Goal: Navigation & Orientation: Understand site structure

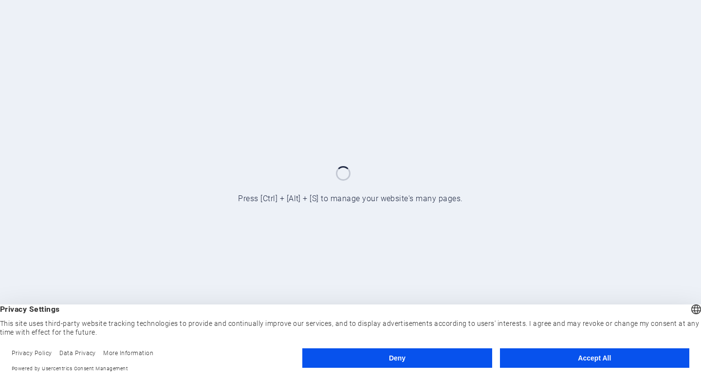
click at [574, 364] on button "Accept All" at bounding box center [594, 357] width 189 height 19
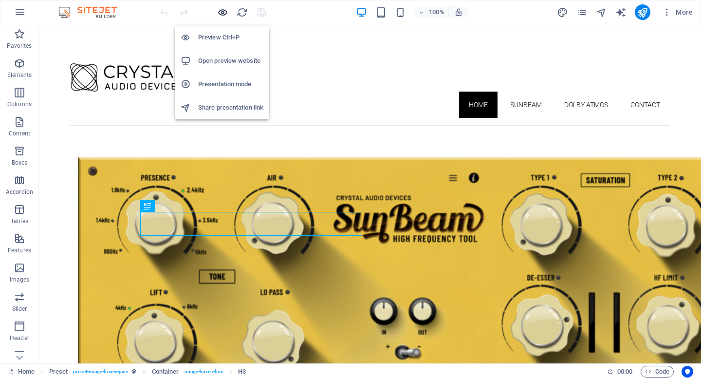
click at [226, 13] on icon "button" at bounding box center [222, 12] width 11 height 11
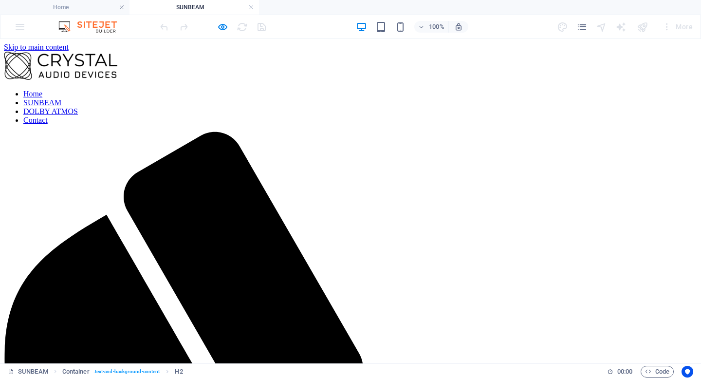
click at [477, 91] on nav "Home SUNBEAM DOLBY ATMOS Contact" at bounding box center [350, 107] width 693 height 35
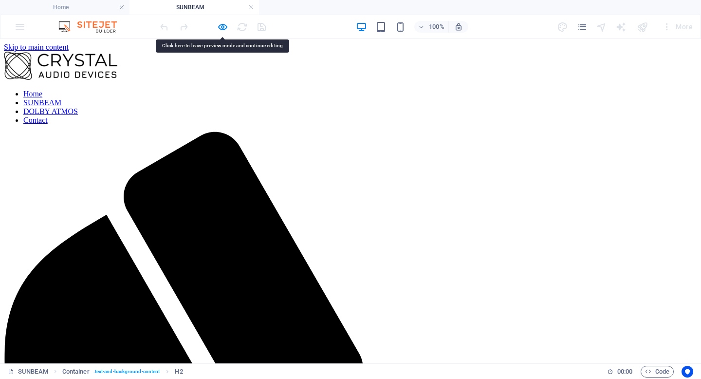
click at [477, 91] on nav "Home SUNBEAM DOLBY ATMOS Contact" at bounding box center [350, 107] width 693 height 35
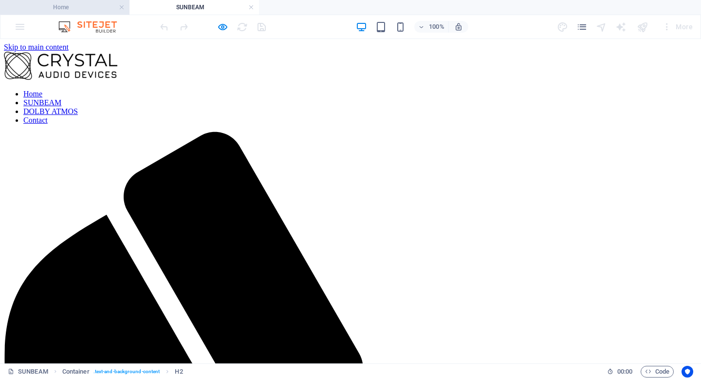
click at [86, 9] on h4 "Home" at bounding box center [64, 7] width 129 height 11
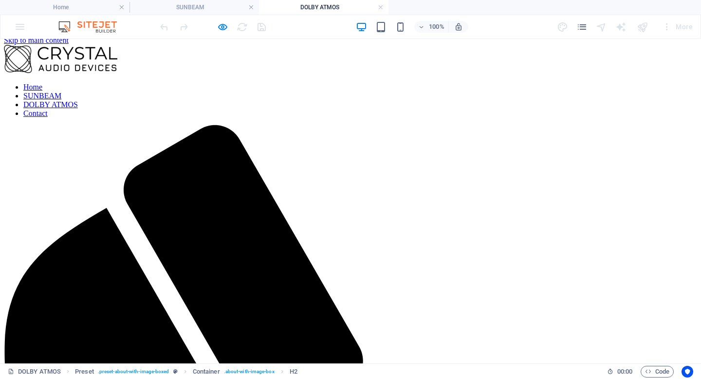
scroll to position [3, 0]
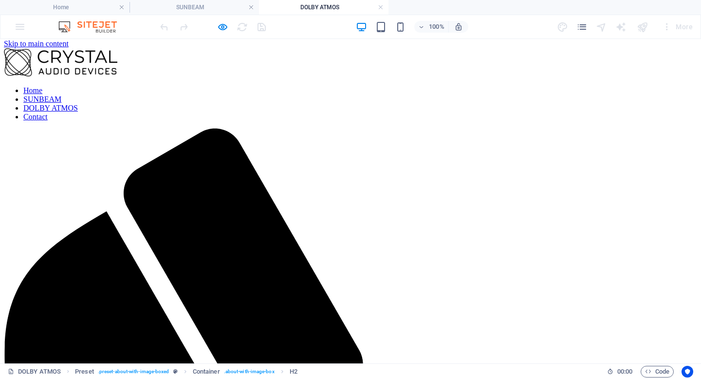
click at [476, 90] on nav "Home SUNBEAM DOLBY ATMOS Contact" at bounding box center [350, 103] width 693 height 35
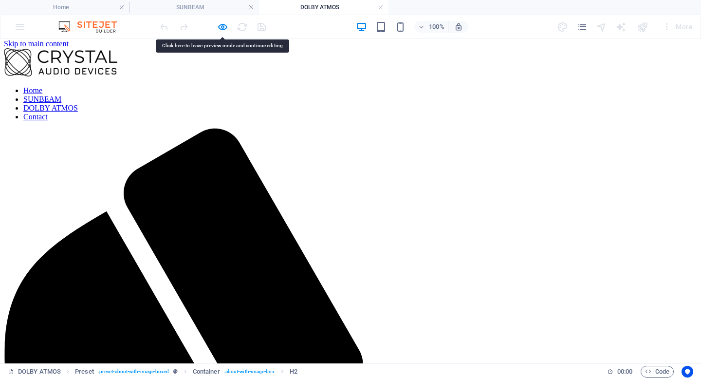
click at [476, 90] on nav "Home SUNBEAM DOLBY ATMOS Contact" at bounding box center [350, 103] width 693 height 35
click at [533, 87] on nav "Home SUNBEAM DOLBY ATMOS Contact" at bounding box center [350, 103] width 693 height 35
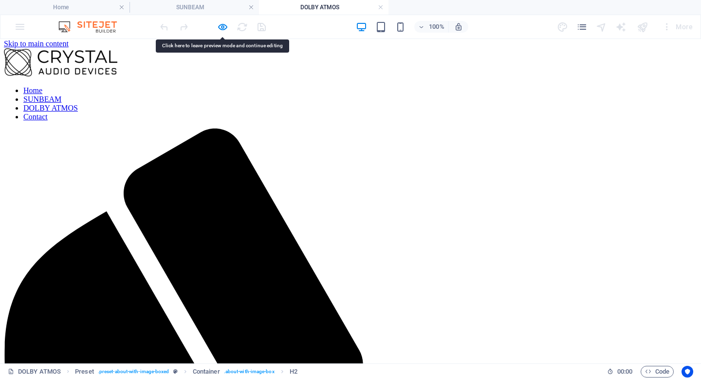
click at [651, 86] on nav "Home SUNBEAM DOLBY ATMOS Contact" at bounding box center [350, 103] width 693 height 35
click at [477, 90] on nav "Home SUNBEAM DOLBY ATMOS Contact" at bounding box center [350, 103] width 693 height 35
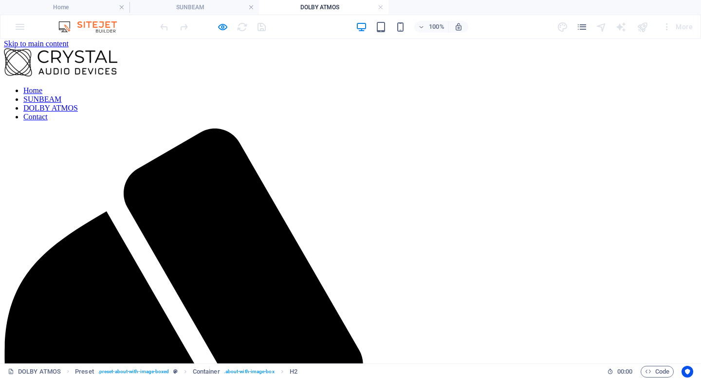
click at [477, 90] on nav "Home SUNBEAM DOLBY ATMOS Contact" at bounding box center [350, 103] width 693 height 35
click at [92, 4] on h4 "Home" at bounding box center [64, 7] width 129 height 11
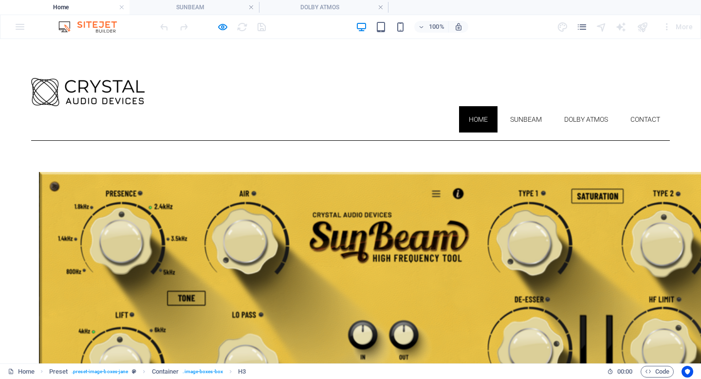
scroll to position [0, 0]
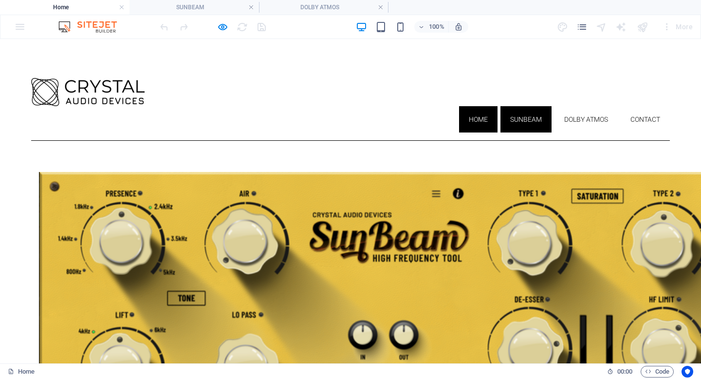
click at [520, 106] on link "SUNBEAM" at bounding box center [525, 119] width 51 height 26
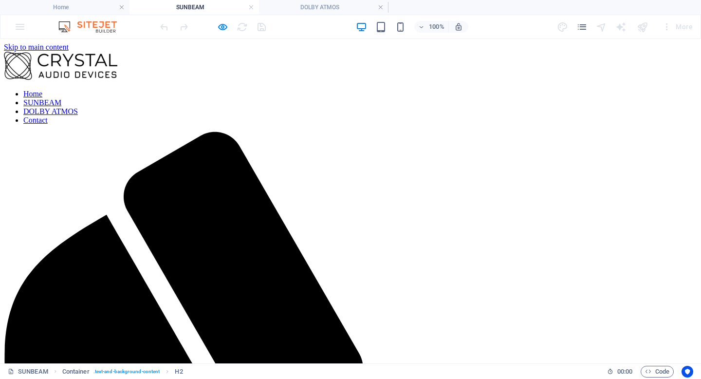
click at [573, 92] on nav "Home SUNBEAM DOLBY ATMOS Contact" at bounding box center [350, 107] width 693 height 35
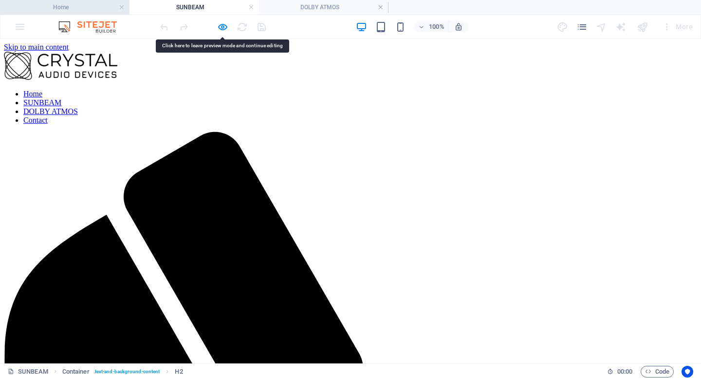
click at [88, 5] on h4 "Home" at bounding box center [64, 7] width 129 height 11
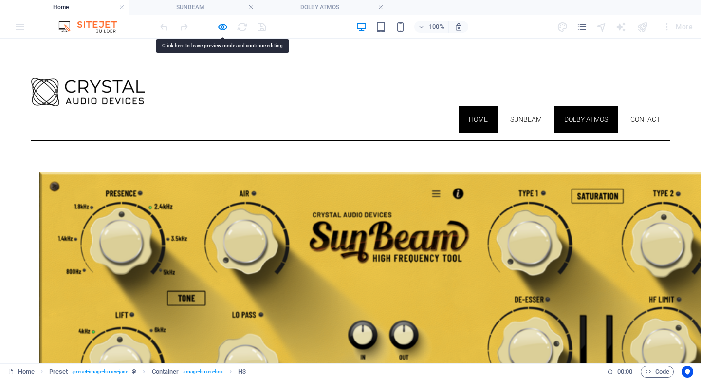
click at [580, 106] on link "DOLBY ATMOS" at bounding box center [585, 119] width 63 height 26
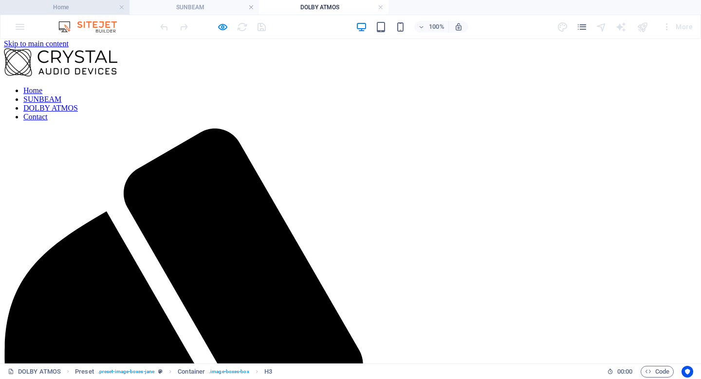
click at [69, 3] on h4 "Home" at bounding box center [64, 7] width 129 height 11
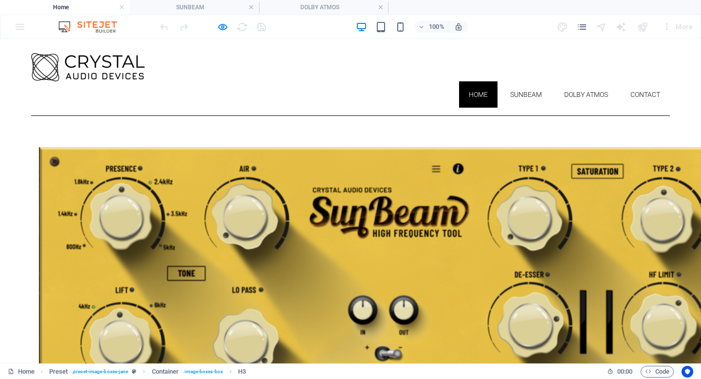
scroll to position [0, 0]
